Goal: Entertainment & Leisure: Consume media (video, audio)

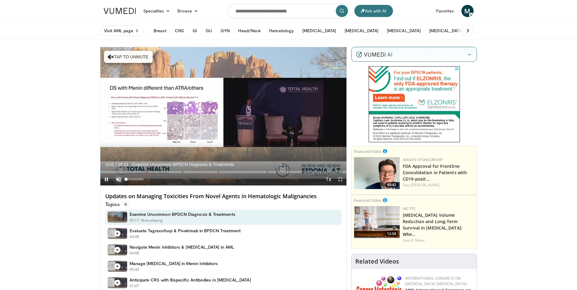
click at [120, 178] on span "Video Player" at bounding box center [118, 179] width 12 height 12
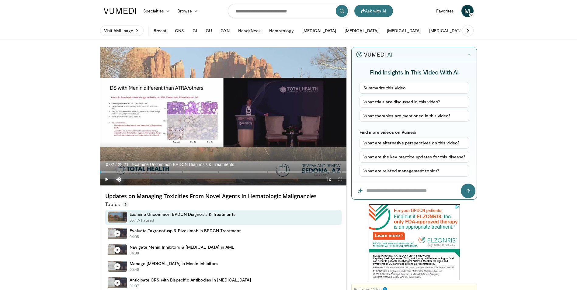
drag, startPoint x: 106, startPoint y: 173, endPoint x: 100, endPoint y: 173, distance: 5.5
click at [100, 173] on div "Current Time 0:02 / Duration 28:21 Examine Uncommon BPDCN Diagnosis & Treatment…" at bounding box center [223, 179] width 246 height 12
drag, startPoint x: 340, startPoint y: 183, endPoint x: 341, endPoint y: 205, distance: 22.5
click at [340, 183] on span "Video Player" at bounding box center [340, 179] width 12 height 12
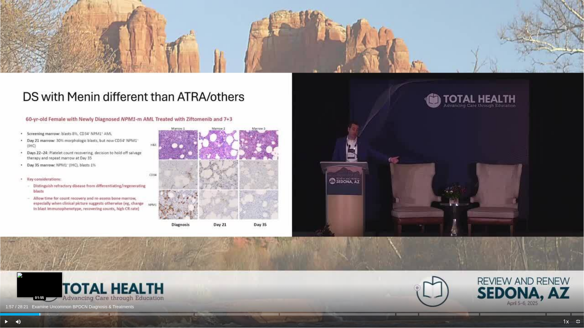
drag, startPoint x: 20, startPoint y: 314, endPoint x: 40, endPoint y: 315, distance: 20.1
click at [40, 290] on div "Loaded : 7.06% 01:57" at bounding box center [292, 314] width 584 height 2
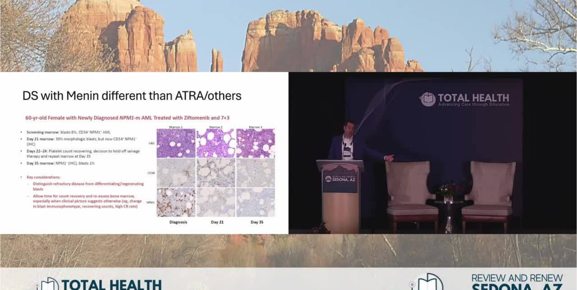
scroll to position [91, 0]
